Goal: Task Accomplishment & Management: Manage account settings

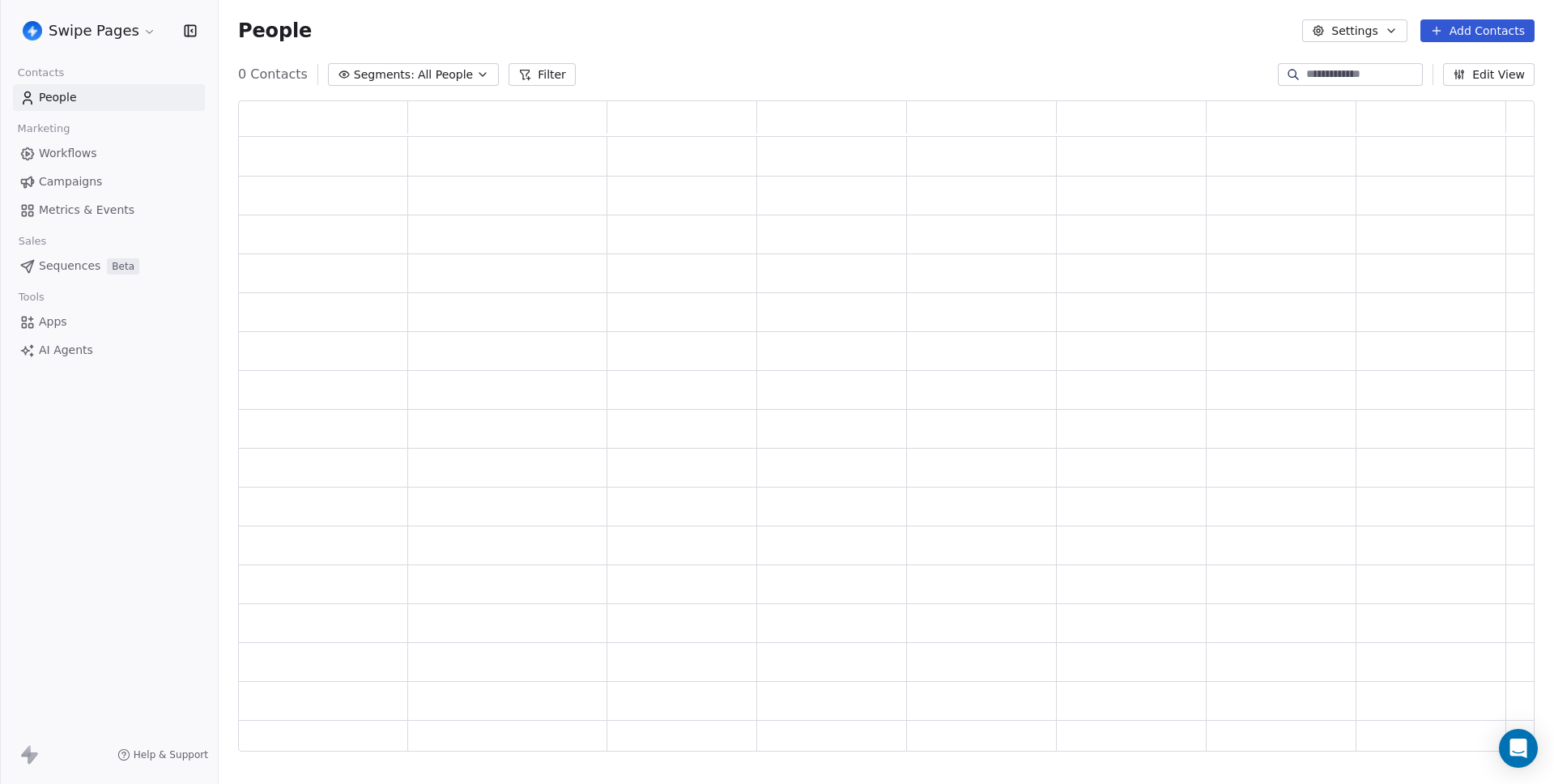
scroll to position [639, 1284]
click at [117, 36] on html "Swipe Pages Contacts People Marketing Workflows Campaigns Metrics & Events Sale…" at bounding box center [777, 392] width 1554 height 784
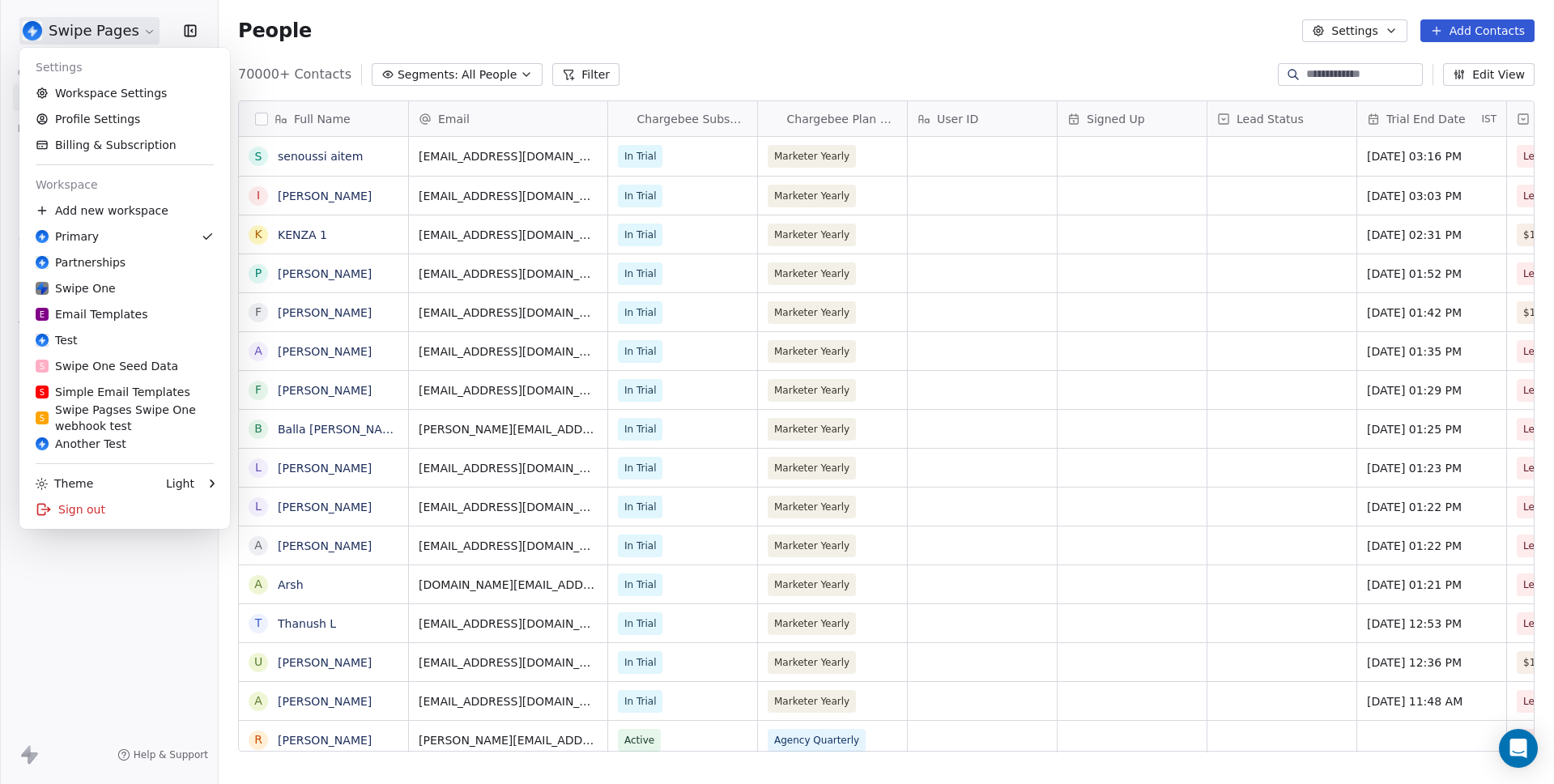
scroll to position [678, 1323]
drag, startPoint x: 76, startPoint y: 519, endPoint x: 81, endPoint y: 585, distance: 66.2
click at [81, 585] on html "Swipe Pages Contacts People Marketing Workflows Campaigns Metrics & Events Sale…" at bounding box center [777, 392] width 1554 height 784
click at [85, 585] on html "Swipe Pages Contacts People Marketing Workflows Campaigns Metrics & Events Sale…" at bounding box center [777, 392] width 1554 height 784
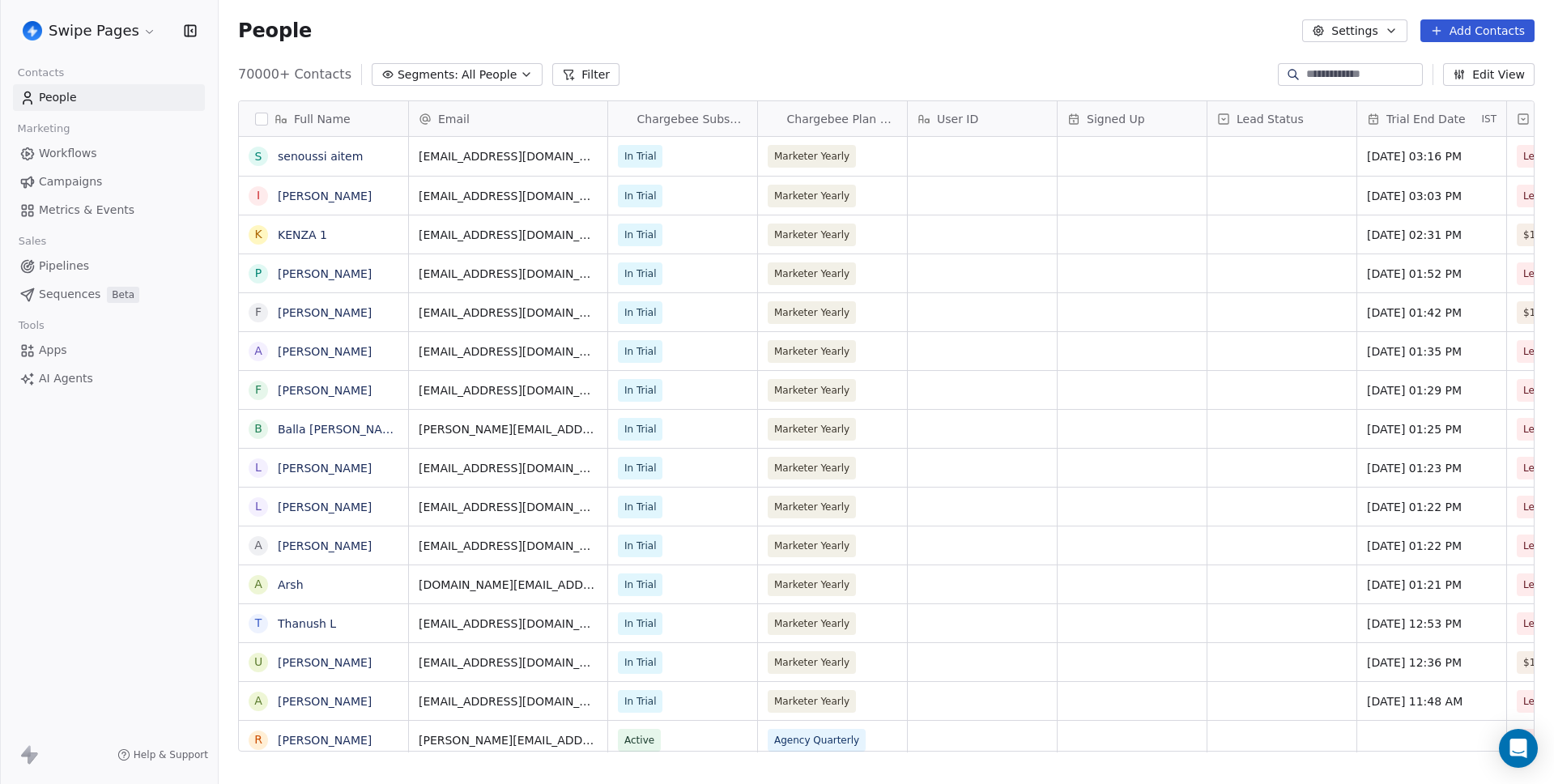
click at [67, 38] on html "Swipe Pages Contacts People Marketing Workflows Campaigns Metrics & Events Sale…" at bounding box center [777, 392] width 1554 height 784
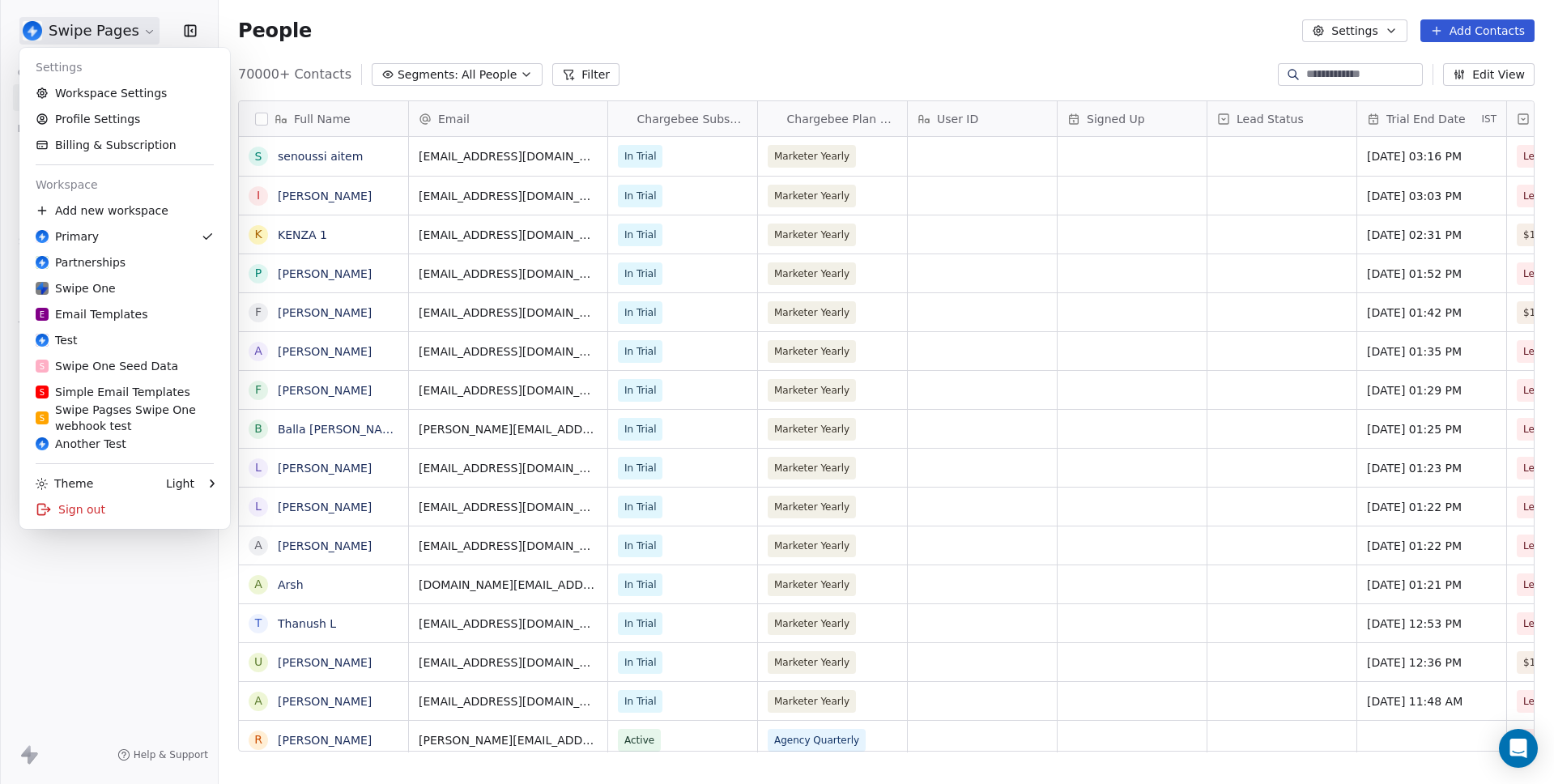
click at [69, 522] on div "Settings Workspace Settings Profile Settings Billing & Subscription Workspace A…" at bounding box center [124, 288] width 210 height 481
click at [71, 517] on div "Sign out" at bounding box center [124, 509] width 198 height 26
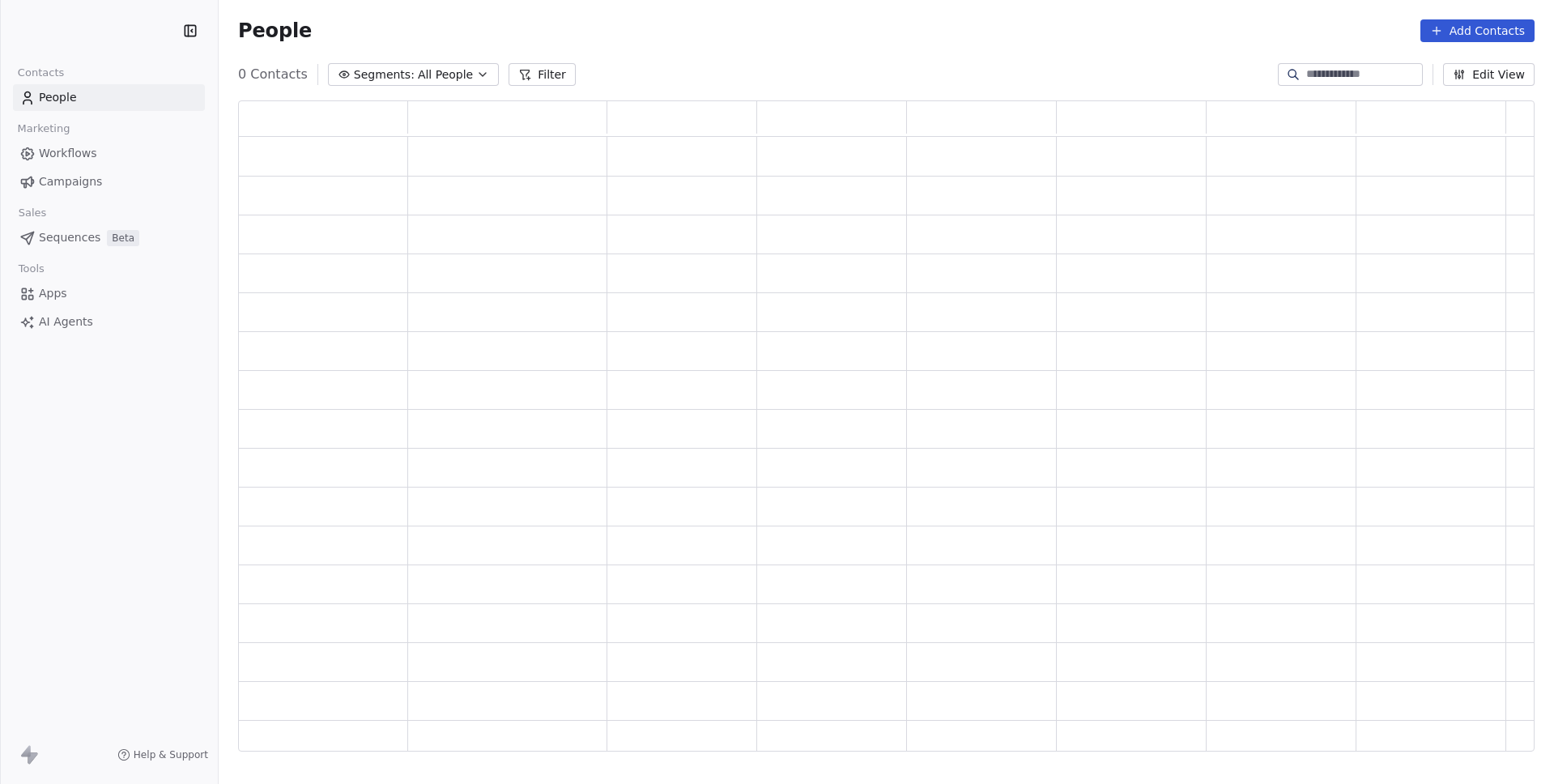
scroll to position [639, 1284]
